Goal: Find specific page/section: Find specific page/section

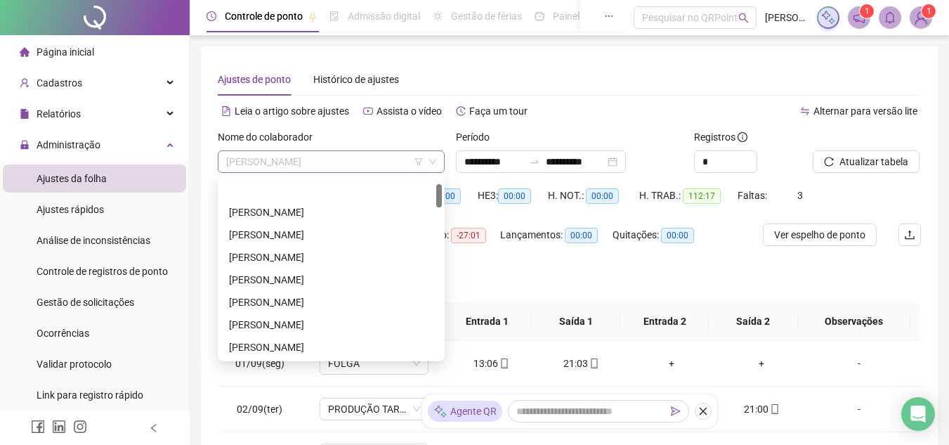
click at [353, 164] on span "[PERSON_NAME]" at bounding box center [331, 161] width 210 height 21
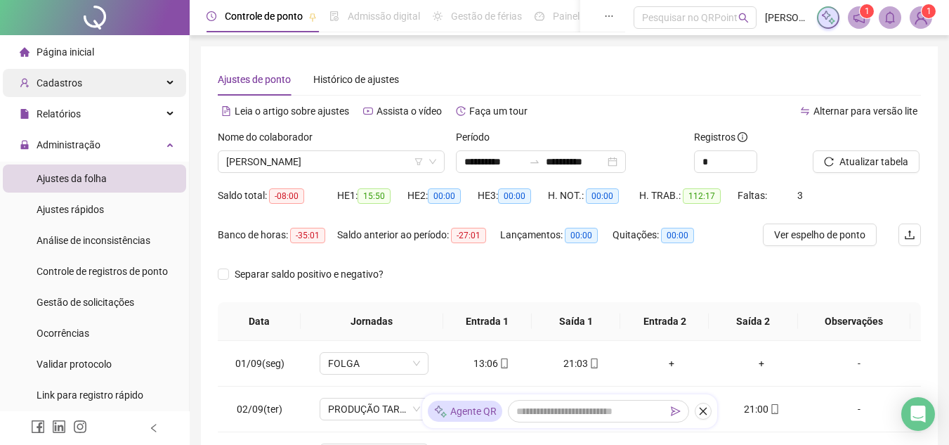
click at [64, 80] on span "Cadastros" at bounding box center [60, 82] width 46 height 11
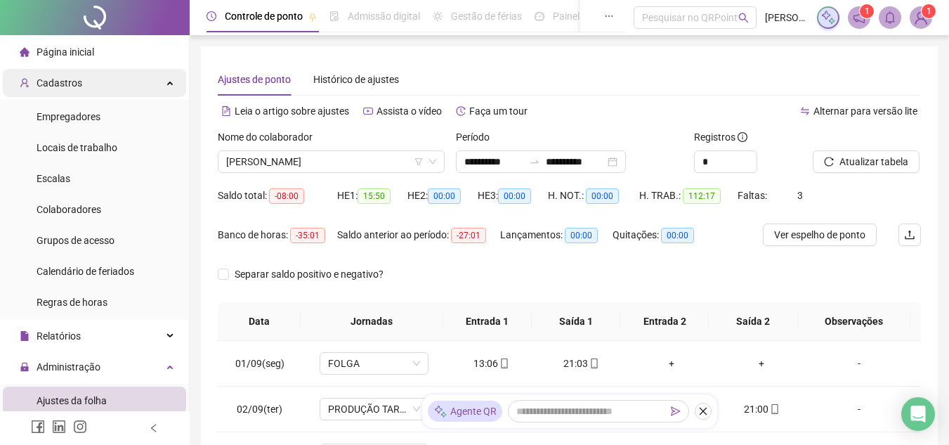
click at [63, 83] on span "Cadastros" at bounding box center [60, 82] width 46 height 11
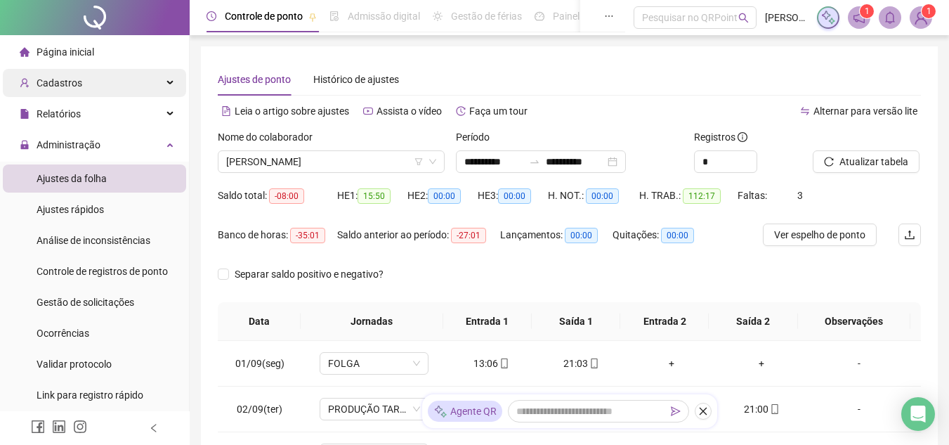
click at [57, 78] on span "Cadastros" at bounding box center [60, 82] width 46 height 11
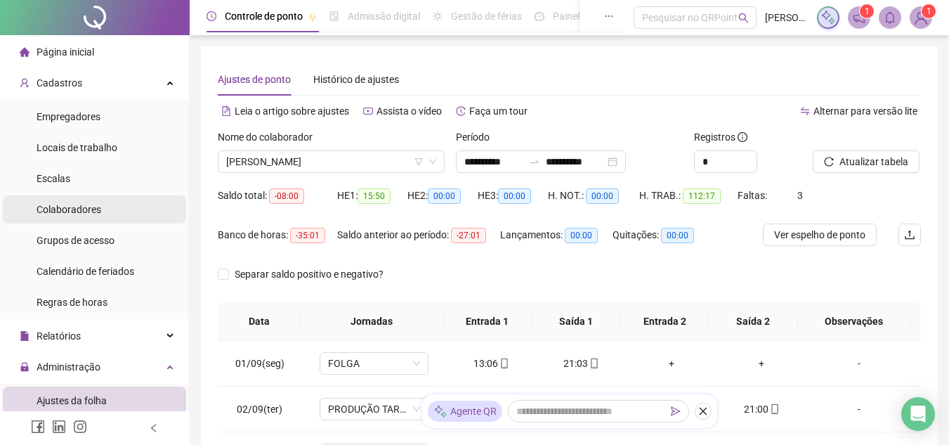
click at [78, 206] on span "Colaboradores" at bounding box center [69, 209] width 65 height 11
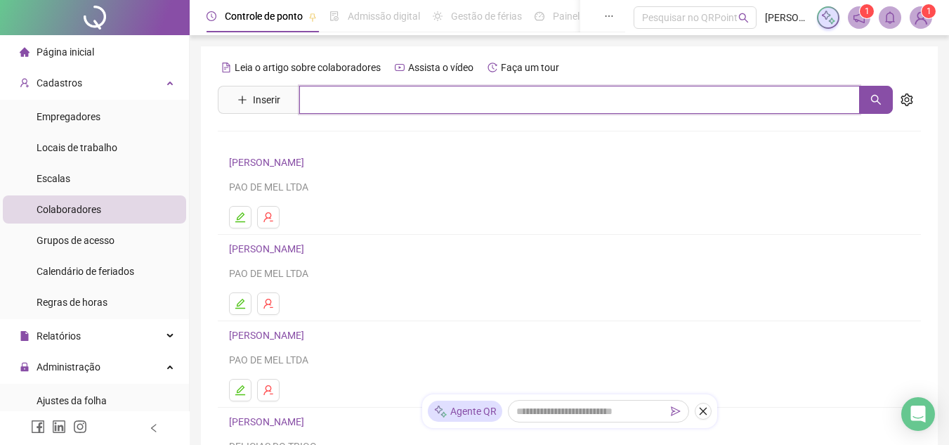
drag, startPoint x: 327, startPoint y: 105, endPoint x: 335, endPoint y: 79, distance: 27.1
click at [327, 103] on input "text" at bounding box center [579, 100] width 560 height 28
type input "**********"
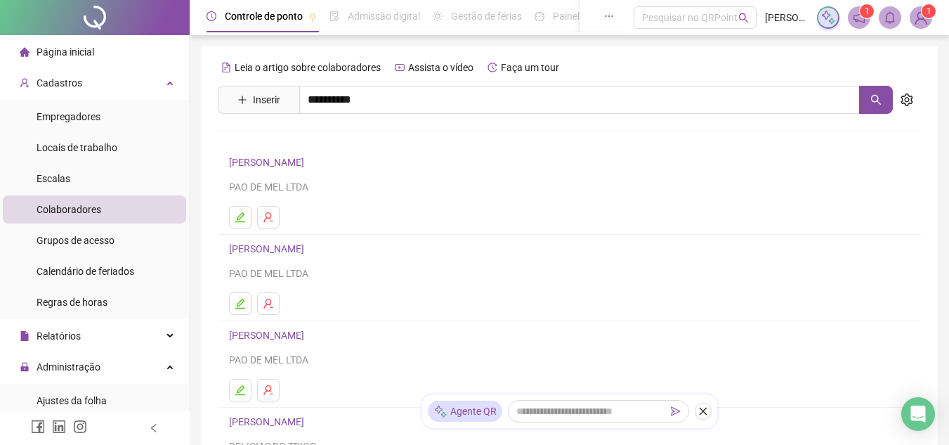
click at [264, 138] on link "[PERSON_NAME]" at bounding box center [281, 141] width 75 height 11
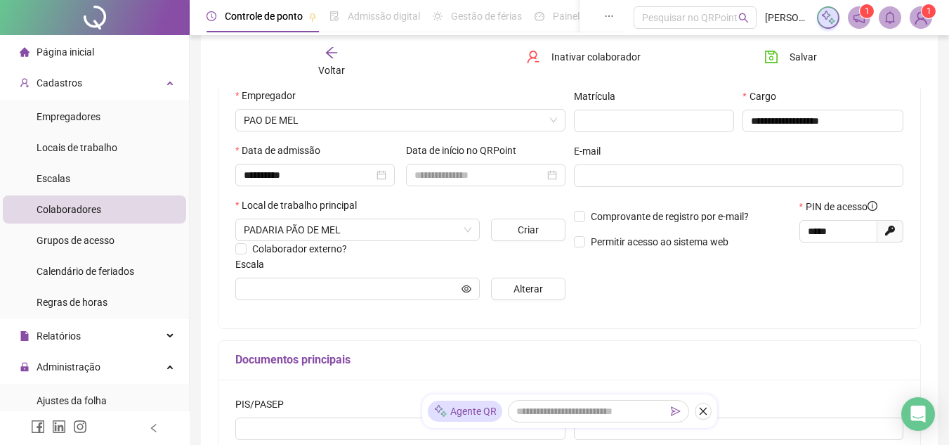
scroll to position [211, 0]
